Goal: Communication & Community: Answer question/provide support

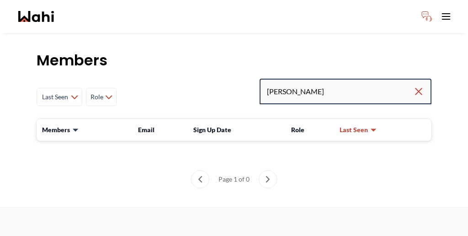
drag, startPoint x: 344, startPoint y: 69, endPoint x: 303, endPoint y: 67, distance: 40.3
click at [303, 79] on div "Last Seen Less day than 1 day ago 1 day ago - 3 days ago 3 days ago - 1 week ag…" at bounding box center [234, 97] width 395 height 37
paste input "Tomsang"
type input "Tomsang"
click at [347, 83] on input "Tomsang" at bounding box center [340, 91] width 146 height 16
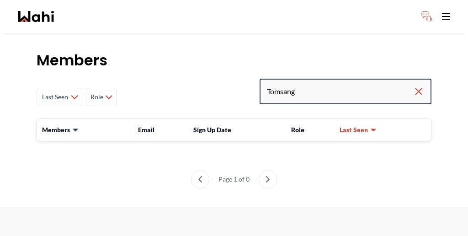
drag, startPoint x: 344, startPoint y: 69, endPoint x: 298, endPoint y: 68, distance: 45.7
click at [298, 79] on div "Last Seen Less day than 1 day ago 1 day ago - 3 days ago 3 days ago - 1 week ag…" at bounding box center [234, 97] width 395 height 37
paste input "hongsay Phoomavo"
type input "Thongsay Phoomavong"
drag, startPoint x: 376, startPoint y: 72, endPoint x: 341, endPoint y: 66, distance: 35.7
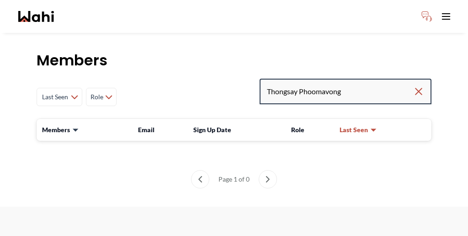
click at [341, 83] on input "Thongsay Phoomavong" at bounding box center [340, 91] width 146 height 16
type input "Thongsay"
drag, startPoint x: 354, startPoint y: 71, endPoint x: 301, endPoint y: 69, distance: 52.6
click at [301, 79] on div "Last Seen Less day than 1 day ago 1 day ago - 3 days ago 3 days ago - 1 week ag…" at bounding box center [234, 97] width 395 height 37
paste input "tsrhongsa62@gmail"
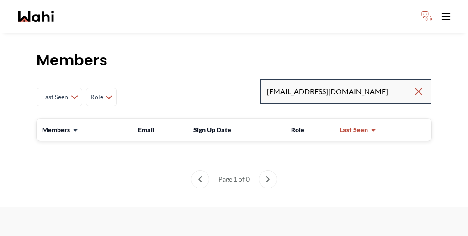
type input "tsrhongsa62@gmail.com"
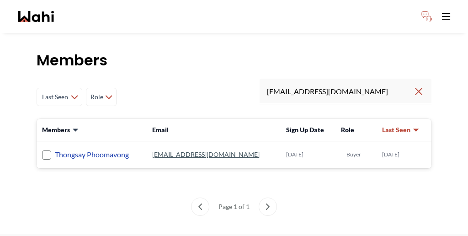
click at [69, 148] on link "Thongsay Phoomavong" at bounding box center [92, 154] width 74 height 12
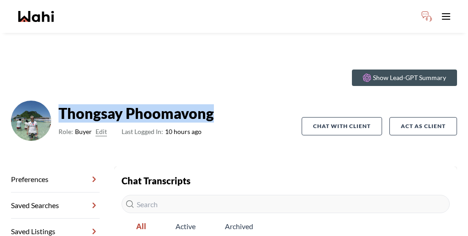
drag, startPoint x: 66, startPoint y: 83, endPoint x: 184, endPoint y: 85, distance: 118.3
click at [184, 100] on div "Thongsay Phoomavong Role: Buyer Edit Last Logged In: 10 hours ago" at bounding box center [156, 125] width 291 height 51
copy strong "Thongsay Phoomavong"
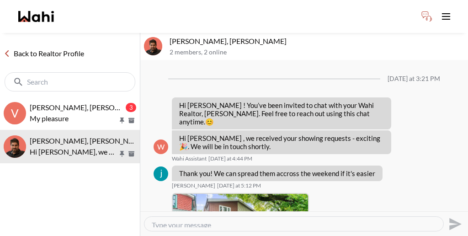
scroll to position [378, 0]
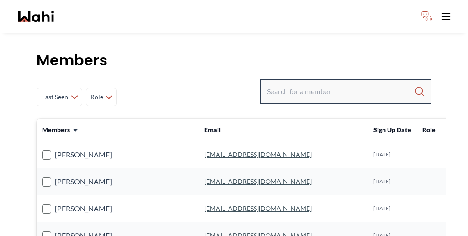
click at [331, 83] on input "Search input" at bounding box center [340, 91] width 147 height 16
type input "erik"
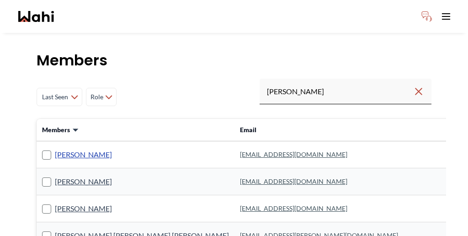
click at [72, 148] on link "Erik Odegaard" at bounding box center [83, 154] width 57 height 12
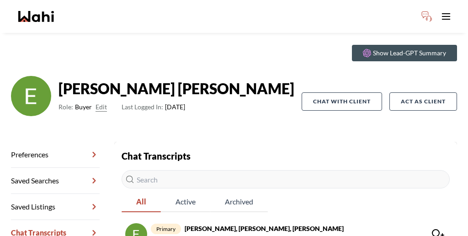
scroll to position [27, 0]
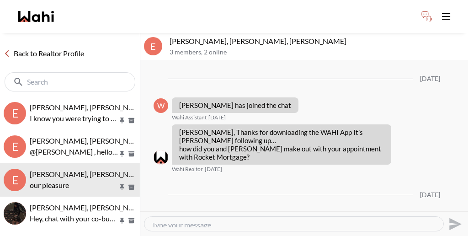
scroll to position [901, 0]
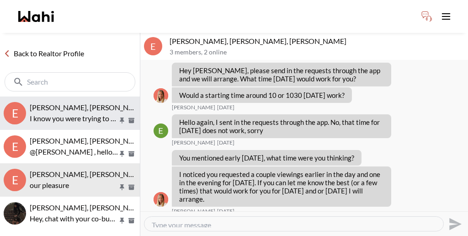
click at [67, 113] on p "I know you were trying to get a good deal and since you were the only offer, wa…" at bounding box center [74, 118] width 88 height 11
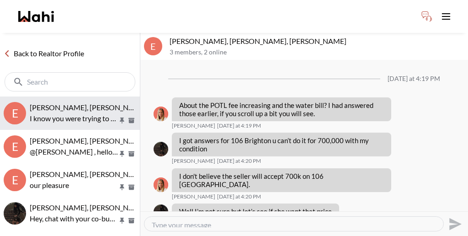
scroll to position [590, 0]
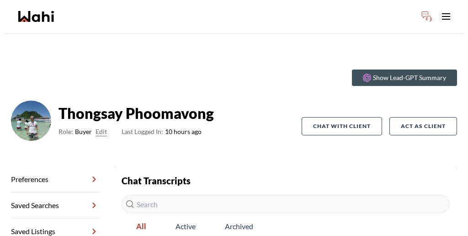
click at [46, 166] on link "Preferences" at bounding box center [55, 179] width 89 height 26
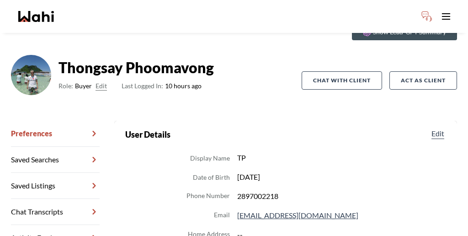
scroll to position [63, 0]
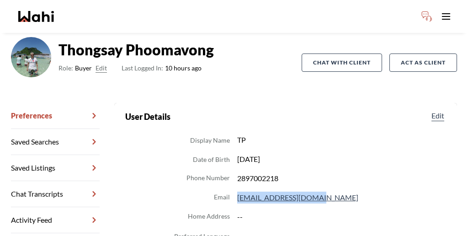
drag, startPoint x: 287, startPoint y: 133, endPoint x: 224, endPoint y: 131, distance: 62.6
click at [225, 134] on dl "Display Name TP Date of Birth 2025-09-23 Phone Number 2897002218 Email tsrhongs…" at bounding box center [285, 226] width 321 height 184
copy dd "tsrhongsa62@gmail.com"
click at [59, 181] on link "Chat Transcripts" at bounding box center [55, 194] width 89 height 26
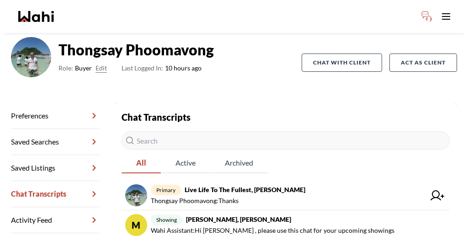
scroll to position [44, 0]
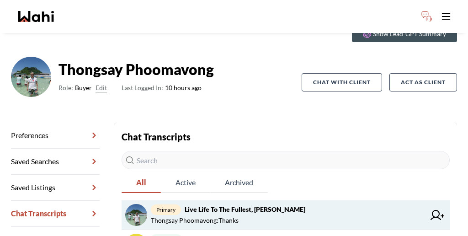
click at [168, 215] on span "Thongsay Phoomavong : Thanks" at bounding box center [195, 220] width 88 height 11
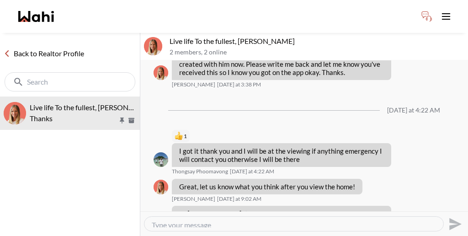
scroll to position [310, 0]
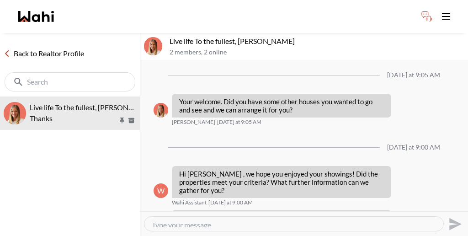
click at [30, 48] on link "Back to Realtor Profile" at bounding box center [44, 54] width 88 height 12
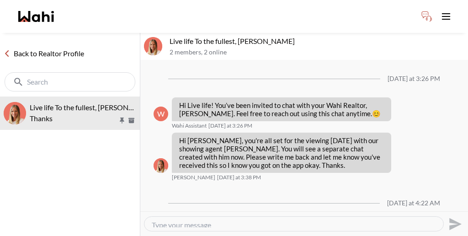
scroll to position [310, 0]
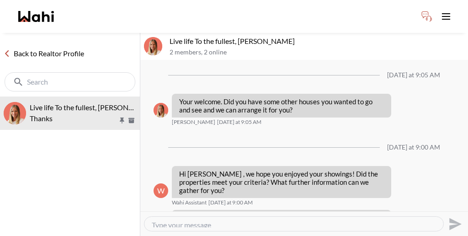
click at [288, 220] on textarea "Type your message" at bounding box center [294, 223] width 284 height 7
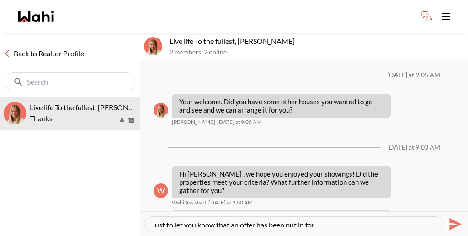
paste textarea "[STREET_ADDRESS][PERSON_NAME]."
type textarea "Just to let you know that an offer has been put in for [STREET_ADDRESS][PERSON_…"
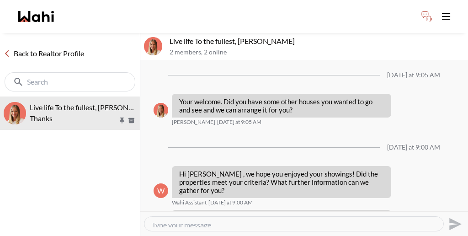
scroll to position [360, 0]
